Goal: Information Seeking & Learning: Learn about a topic

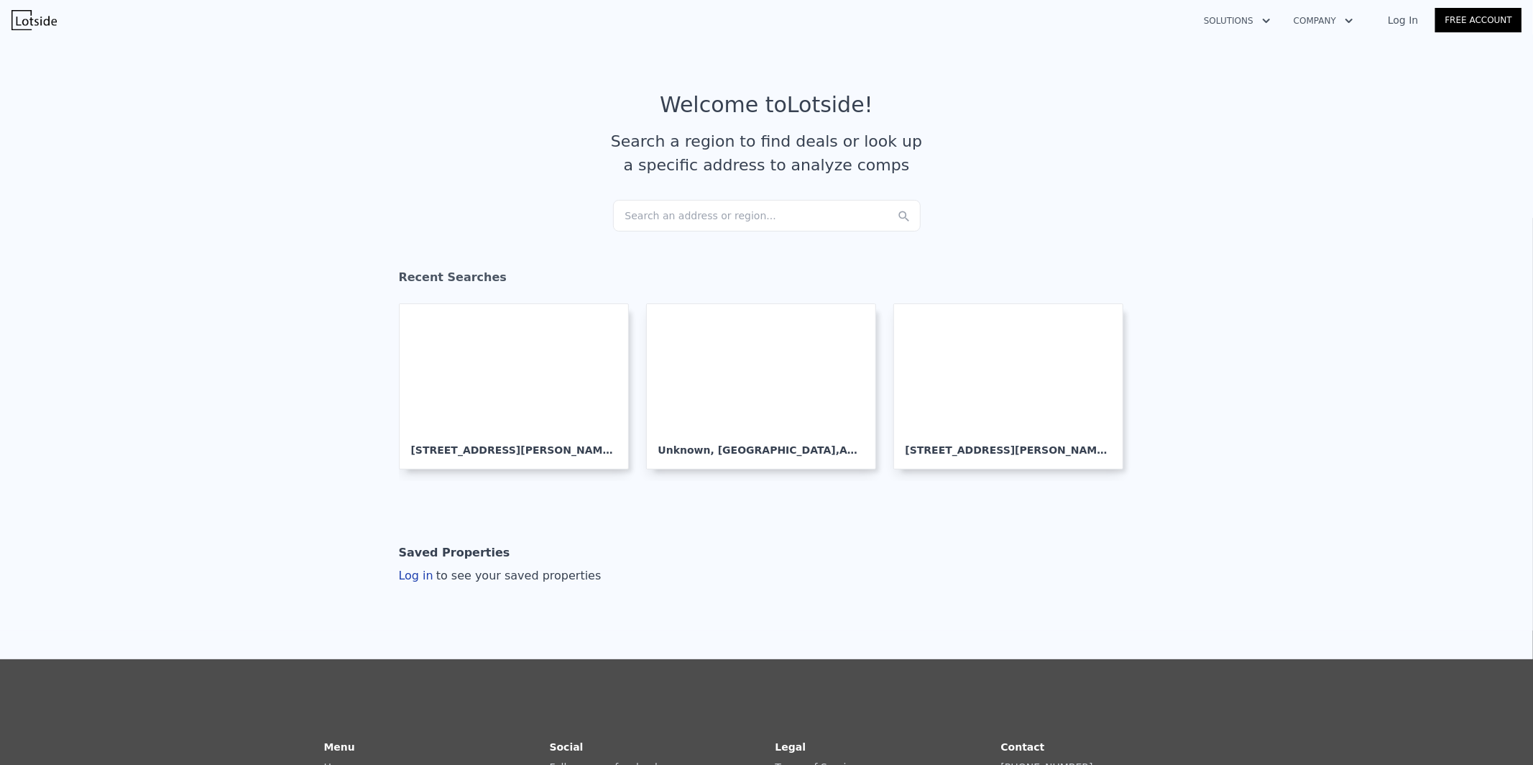
click at [842, 215] on div "Search an address or region..." at bounding box center [767, 216] width 308 height 32
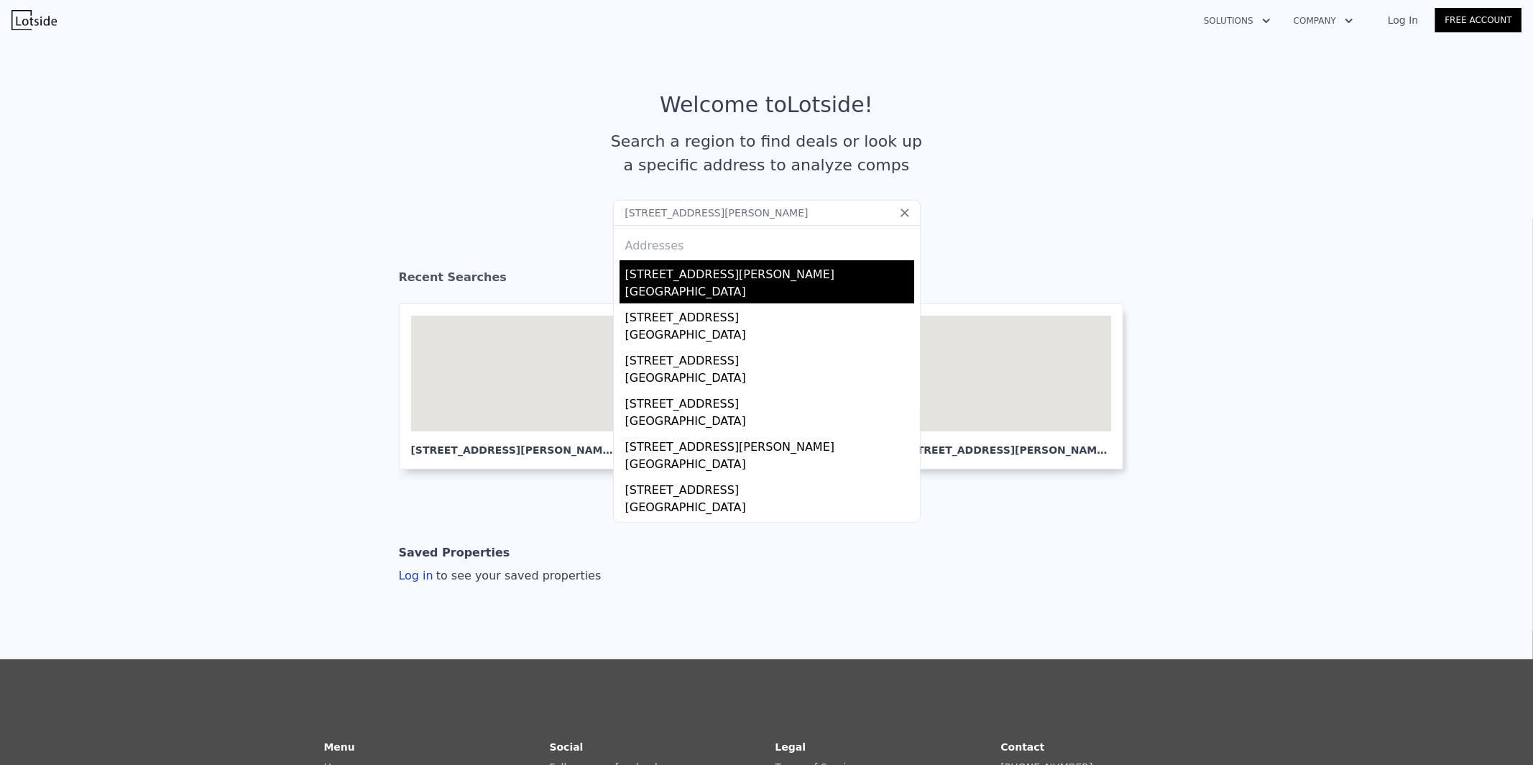
type input "[STREET_ADDRESS][PERSON_NAME]"
click at [790, 288] on div "Cleveland, OH 44105" at bounding box center [769, 293] width 289 height 20
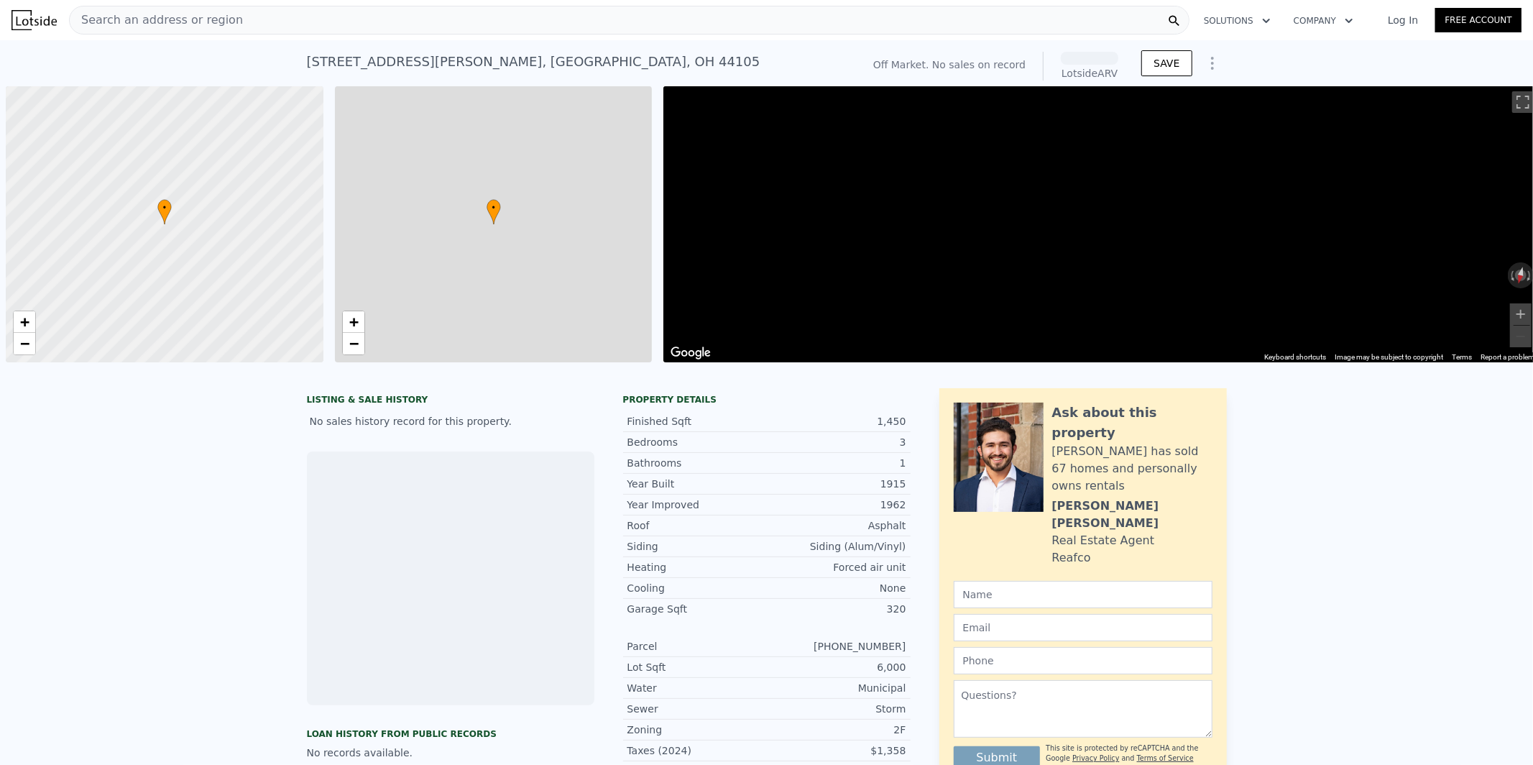
scroll to position [0, 5]
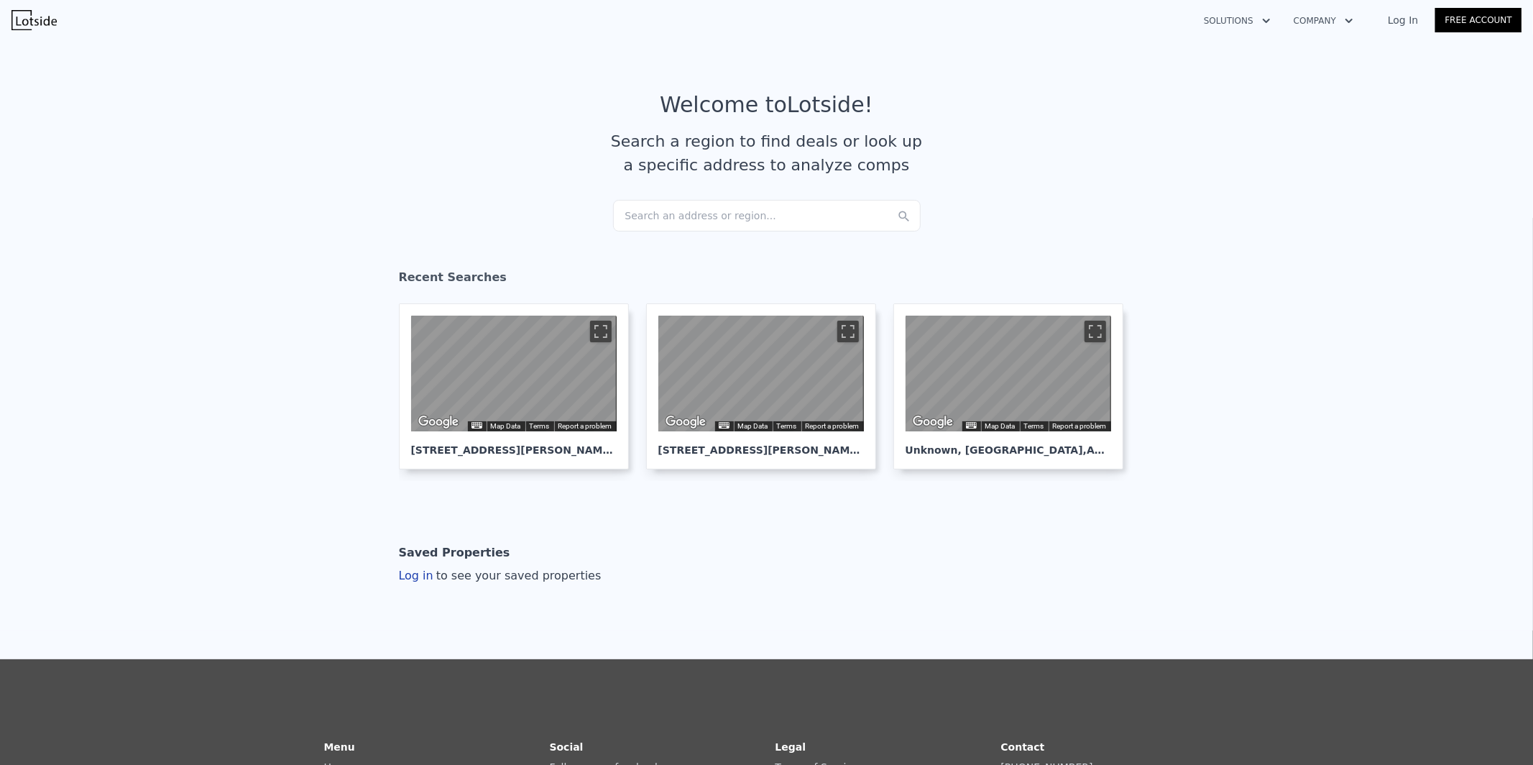
click at [737, 211] on div "Search an address or region..." at bounding box center [767, 216] width 308 height 32
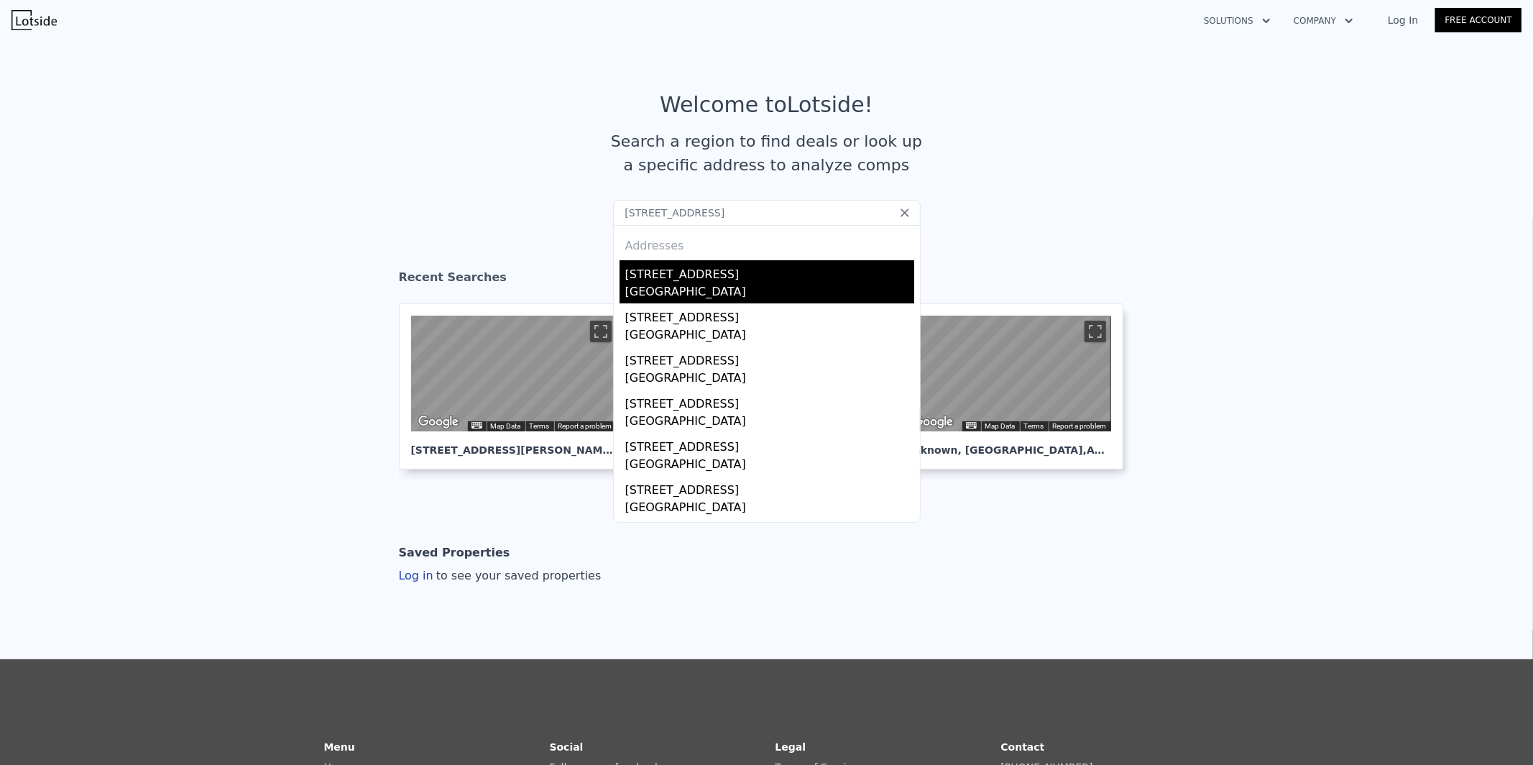
type input "16220 Helmsdale Rd, East Cleveland, OH 44112"
click at [704, 281] on div "[STREET_ADDRESS]" at bounding box center [769, 271] width 289 height 23
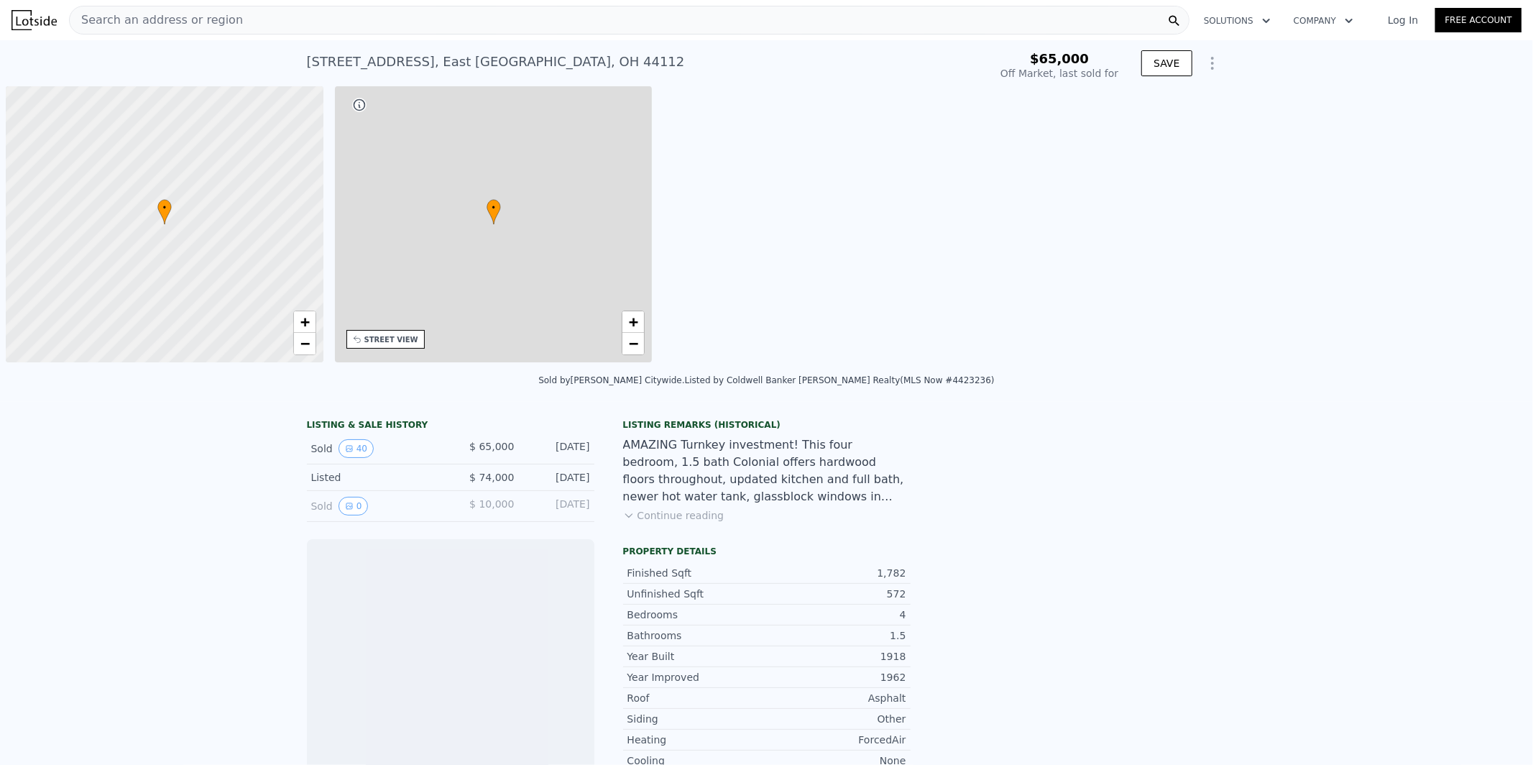
scroll to position [0, 5]
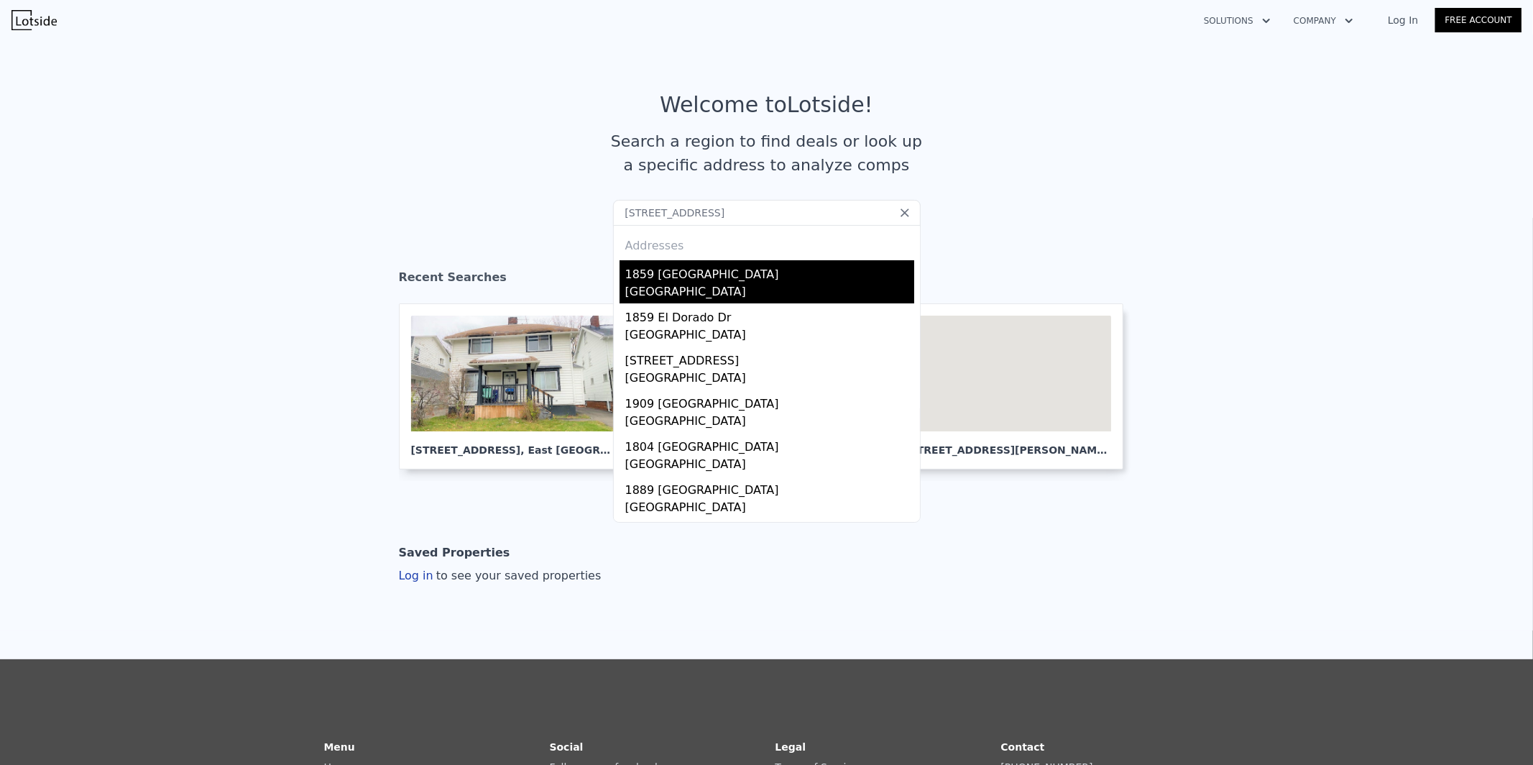
type input "[STREET_ADDRESS]"
click at [638, 285] on div "[GEOGRAPHIC_DATA]" at bounding box center [769, 293] width 289 height 20
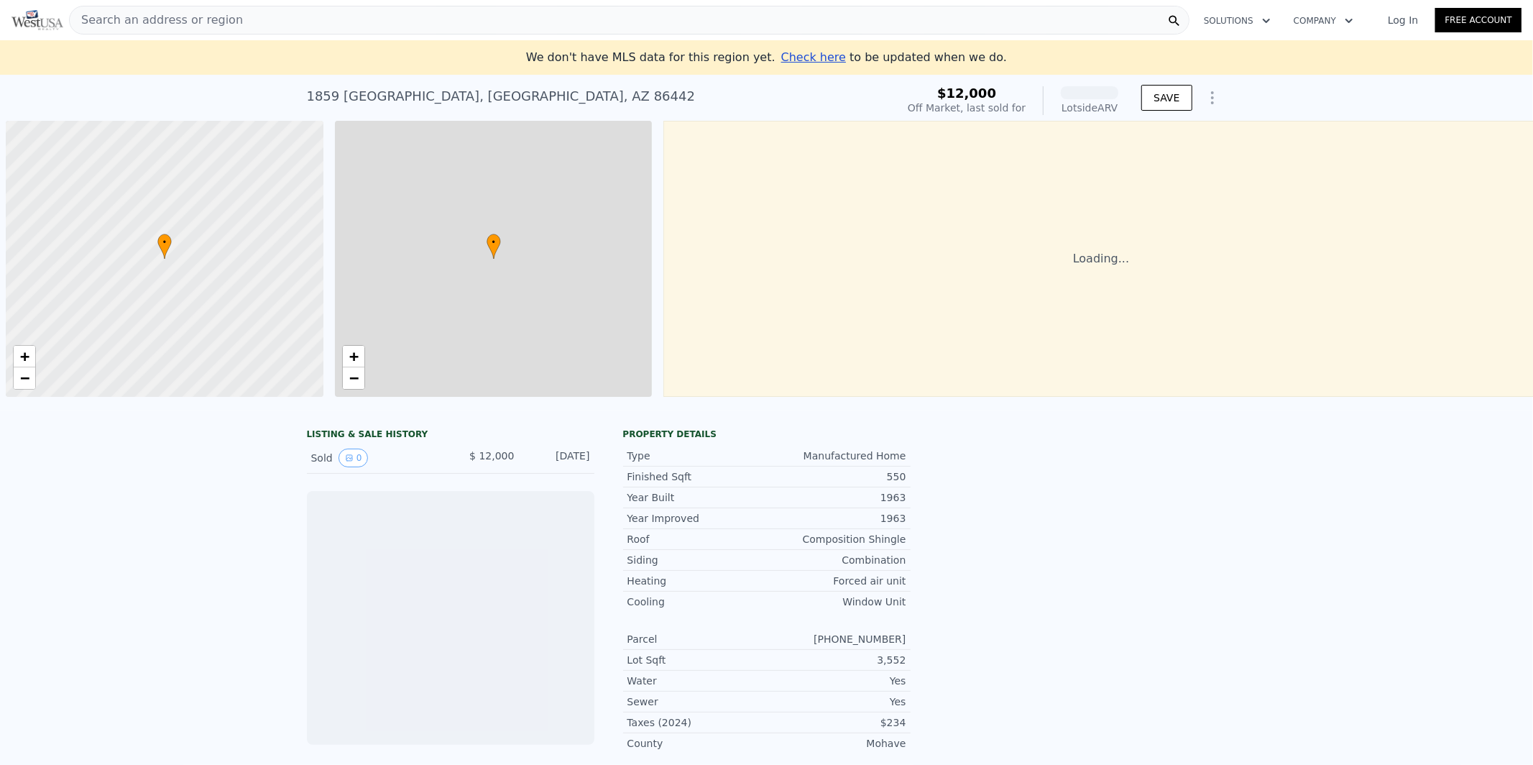
scroll to position [0, 5]
